Goal: Information Seeking & Learning: Learn about a topic

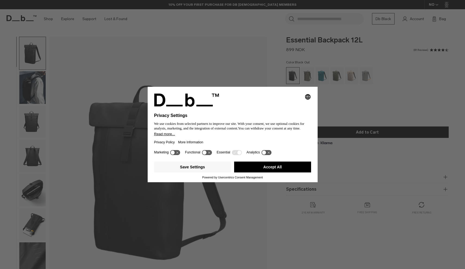
click at [274, 171] on button "Accept All" at bounding box center [272, 166] width 77 height 11
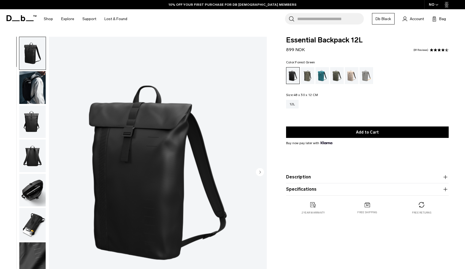
click at [308, 75] on div "Forest Green" at bounding box center [308, 75] width 14 height 17
click at [33, 85] on img "button" at bounding box center [32, 87] width 26 height 33
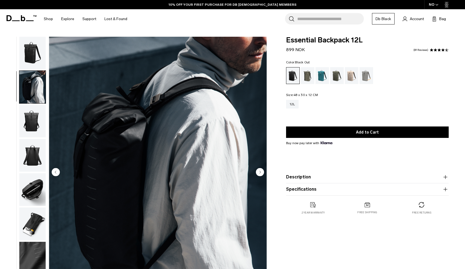
click at [34, 95] on img "button" at bounding box center [32, 87] width 26 height 33
click at [33, 109] on img "button" at bounding box center [32, 121] width 26 height 33
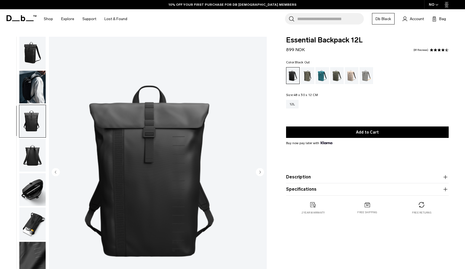
click at [35, 139] on img "button" at bounding box center [32, 155] width 26 height 33
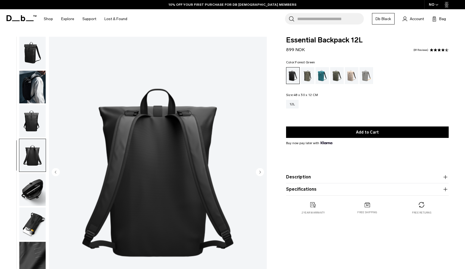
click at [303, 72] on div "Forest Green" at bounding box center [308, 75] width 14 height 17
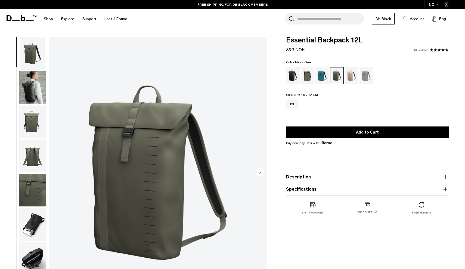
click at [426, 50] on link "81 Reviews" at bounding box center [420, 50] width 15 height 3
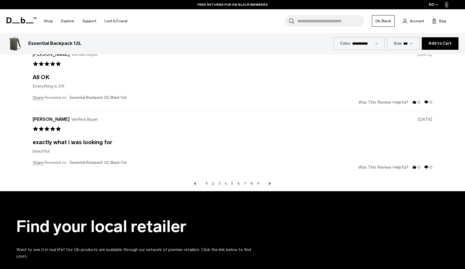
scroll to position [1895, 0]
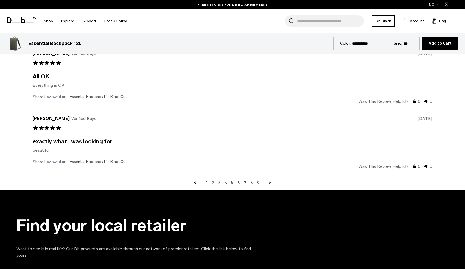
click at [214, 181] on link "2" at bounding box center [213, 182] width 2 height 5
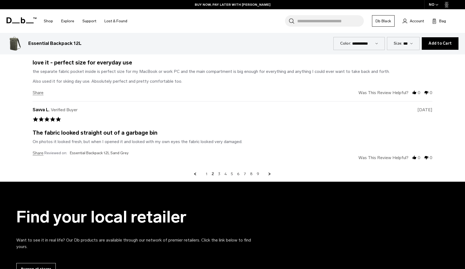
scroll to position [1915, 0]
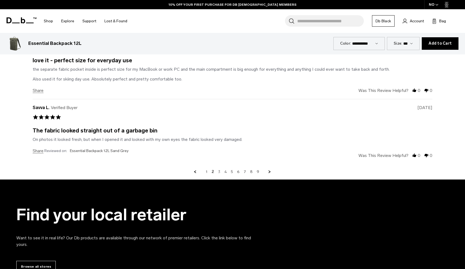
click at [219, 170] on link "3" at bounding box center [219, 171] width 2 height 5
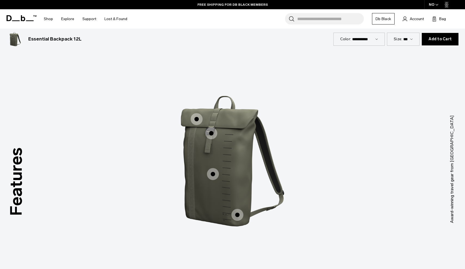
scroll to position [687, 0]
click at [196, 118] on span "1 / 3" at bounding box center [196, 119] width 12 height 12
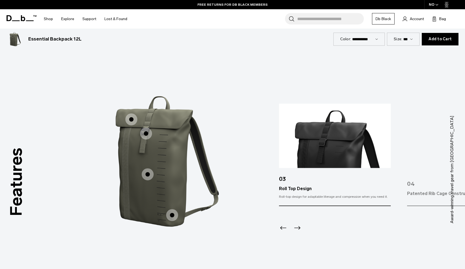
click at [149, 133] on span "1 / 3" at bounding box center [146, 133] width 12 height 12
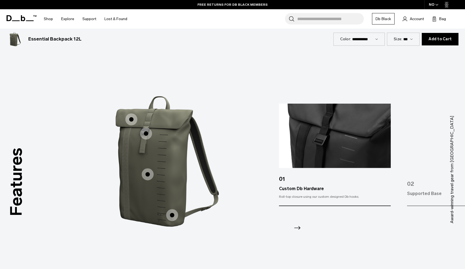
click at [147, 174] on span "1 / 3" at bounding box center [148, 174] width 12 height 12
click at [151, 174] on span "1 / 3" at bounding box center [148, 174] width 12 height 12
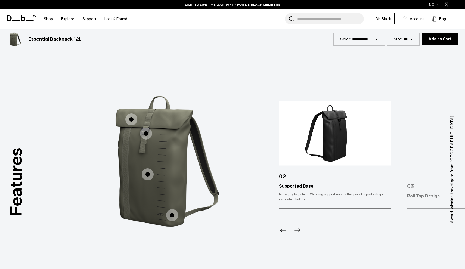
click at [173, 211] on span "1 / 3" at bounding box center [172, 215] width 12 height 12
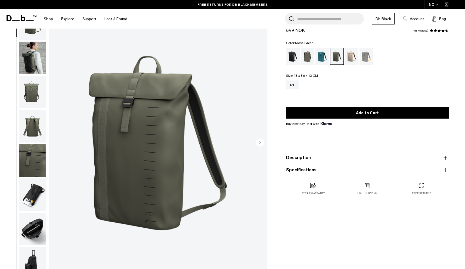
scroll to position [23, 0]
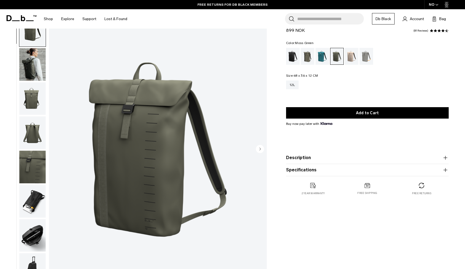
click at [31, 205] on img "button" at bounding box center [32, 201] width 26 height 33
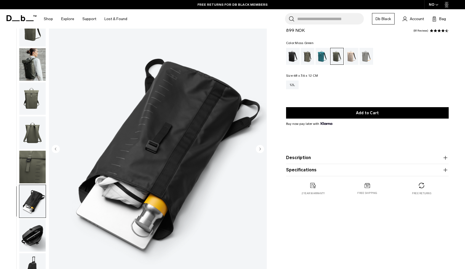
scroll to position [4, 0]
click at [34, 234] on img "button" at bounding box center [32, 234] width 26 height 33
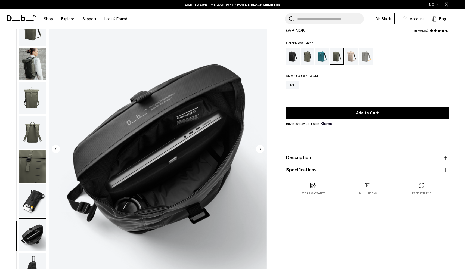
click at [160, 166] on img "7 / 8" at bounding box center [158, 150] width 218 height 272
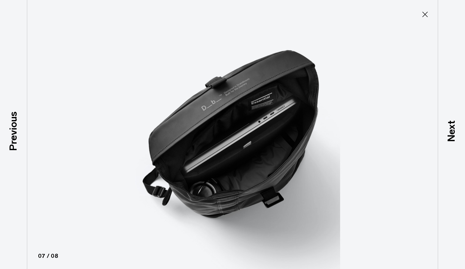
click at [424, 14] on icon at bounding box center [424, 14] width 5 height 5
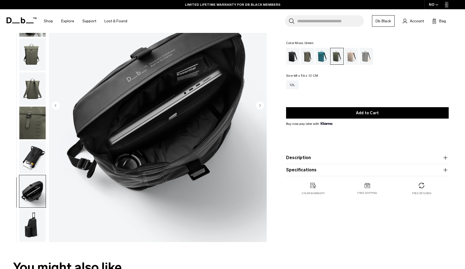
scroll to position [66, 0]
click at [29, 240] on img "button" at bounding box center [32, 225] width 26 height 33
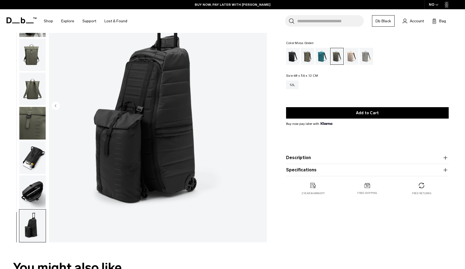
click at [35, 191] on img "button" at bounding box center [32, 191] width 26 height 33
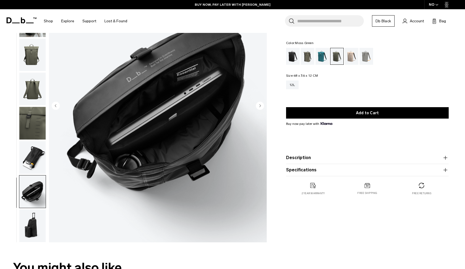
click at [36, 158] on img "button" at bounding box center [32, 157] width 26 height 33
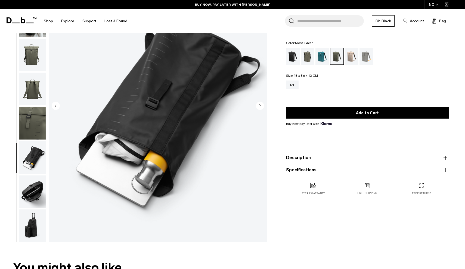
click at [40, 128] on img "button" at bounding box center [32, 123] width 26 height 33
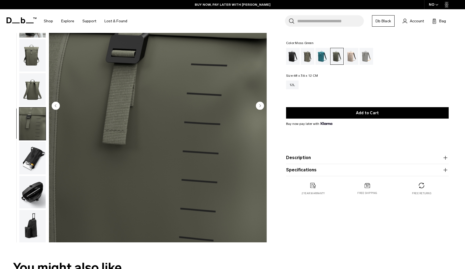
scroll to position [0, 0]
